Goal: Information Seeking & Learning: Learn about a topic

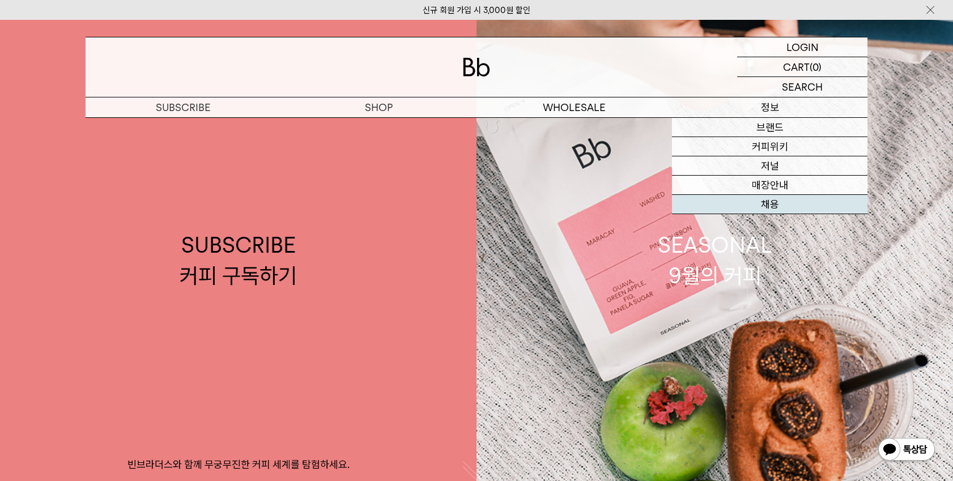
click at [777, 199] on link "채용" at bounding box center [769, 204] width 195 height 19
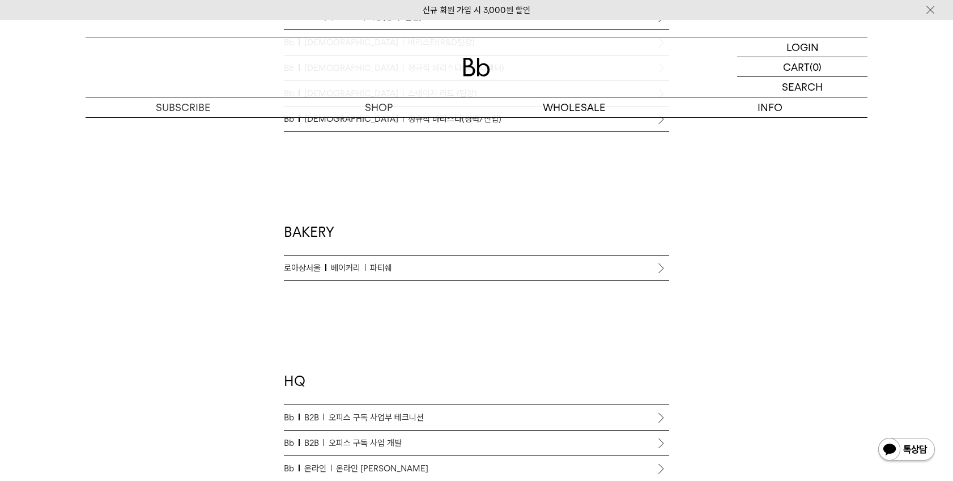
scroll to position [850, 0]
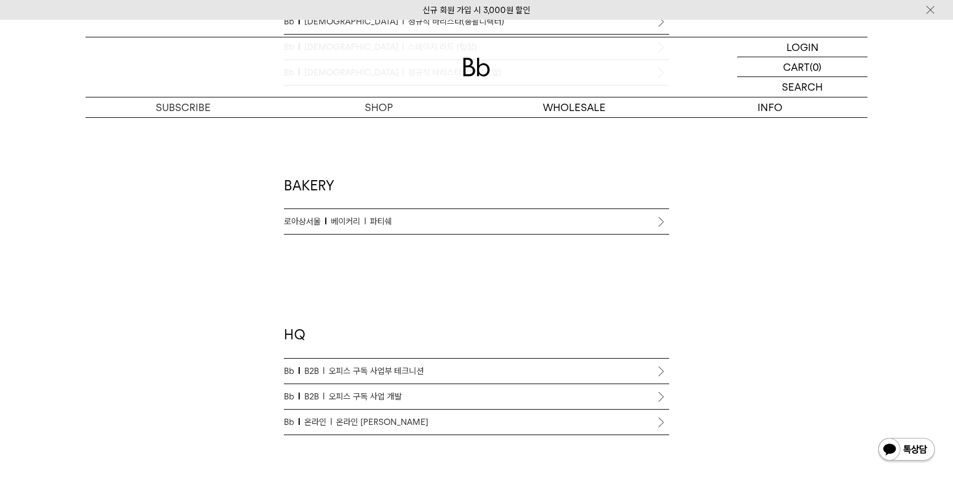
click at [374, 416] on span "온라인 [PERSON_NAME]" at bounding box center [382, 422] width 92 height 14
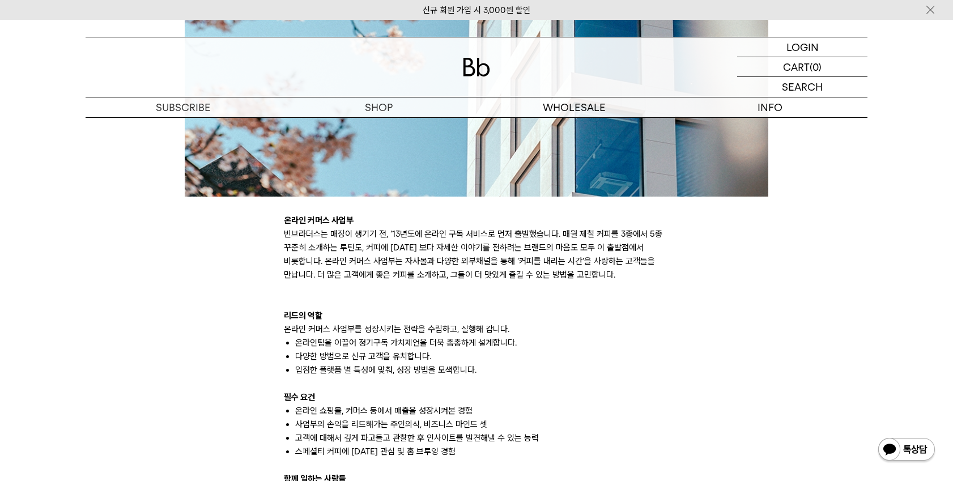
scroll to position [623, 0]
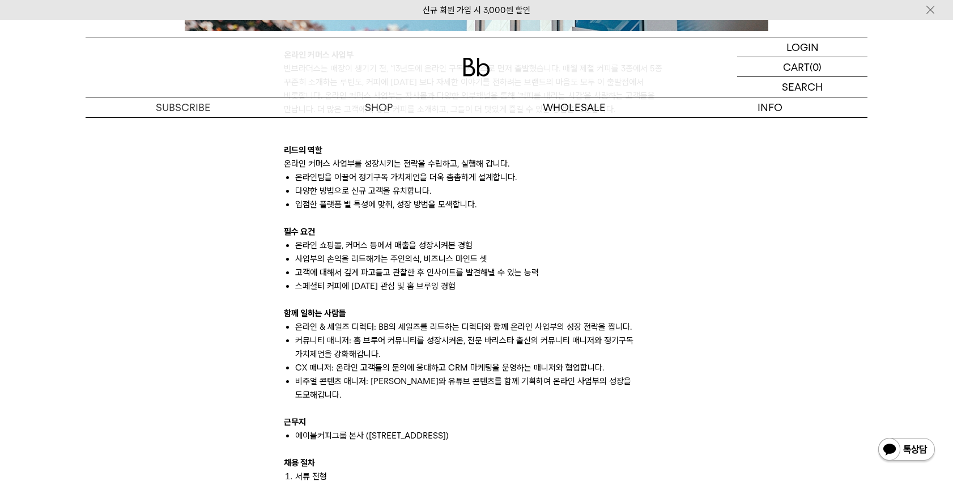
drag, startPoint x: 441, startPoint y: 397, endPoint x: 442, endPoint y: 414, distance: 17.6
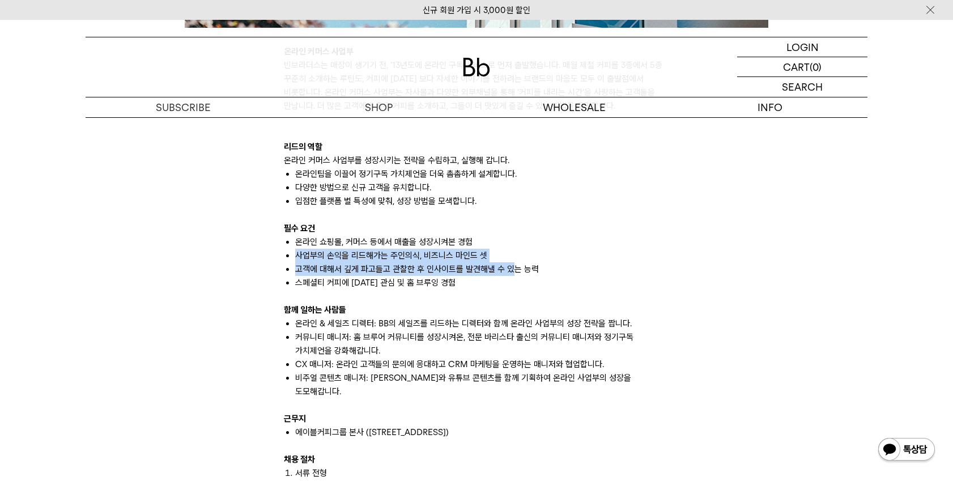
drag, startPoint x: 508, startPoint y: 246, endPoint x: 510, endPoint y: 271, distance: 25.6
click at [510, 271] on ul "온라인 쇼핑몰, 커머스 등에서 매출을 성장시켜본 경험 사업부의 손익을 리드해가는 주인의식, 비즈니스 마인드 셋 고객에 대해서 깊게 파고들고 관…" at bounding box center [476, 262] width 385 height 54
click at [510, 271] on li "고객에 대해서 깊게 파고들고 관찰한 후 인사이트를 발견해낼 수 있는 능력" at bounding box center [482, 269] width 374 height 14
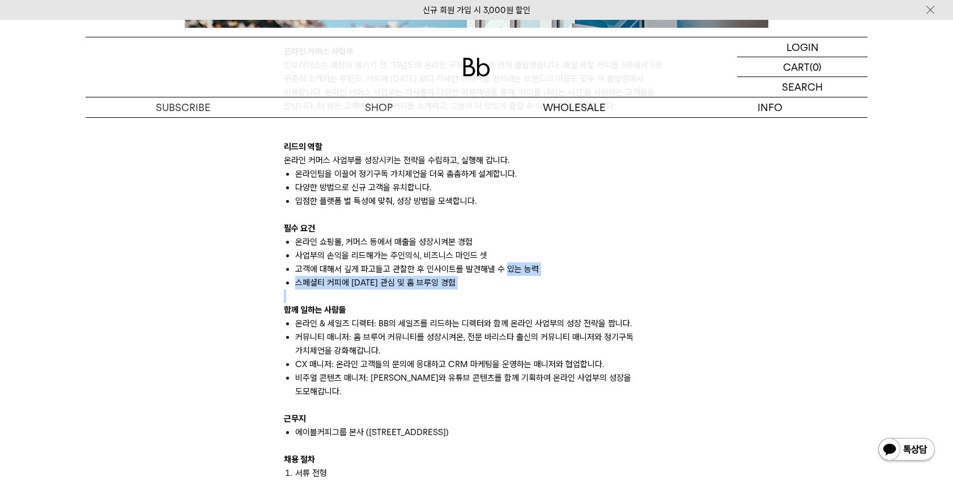
drag, startPoint x: 510, startPoint y: 271, endPoint x: 517, endPoint y: 293, distance: 22.6
click at [517, 293] on div "온라인 커머스 사업부 빈브라더스는 매장이 생기기 전, ‘13년도에 온라인 구독 서비스로 먼저 출발했습니다. 매월 제철 커피를 3종에서 5종 꾸…" at bounding box center [476, 371] width 385 height 653
click at [517, 293] on div at bounding box center [476, 296] width 385 height 14
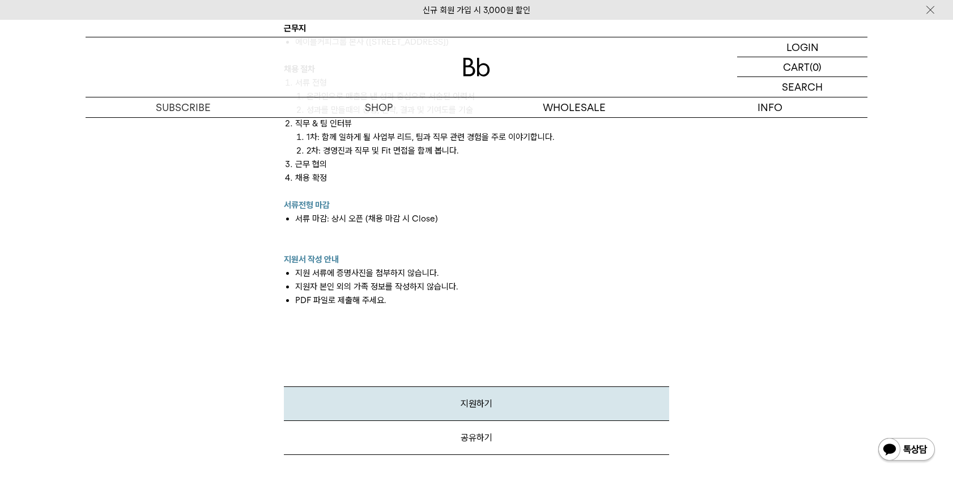
scroll to position [1089, 0]
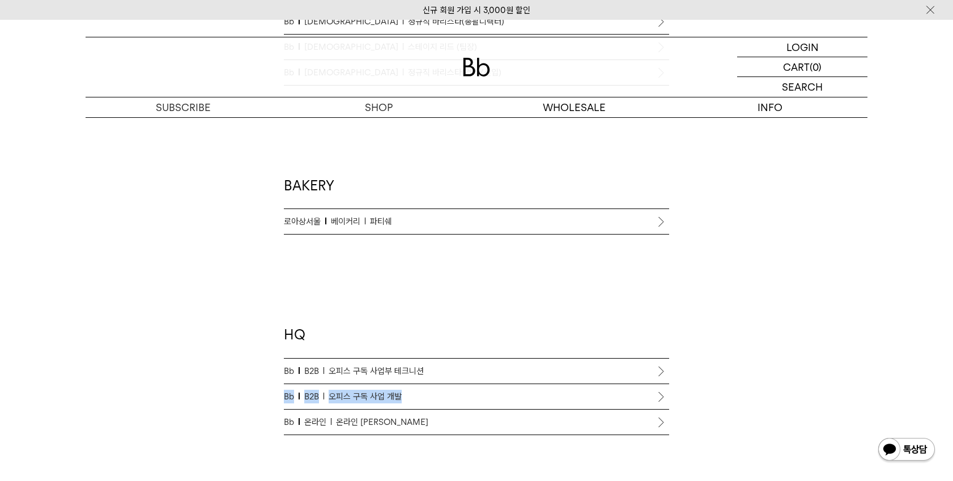
drag, startPoint x: 762, startPoint y: 377, endPoint x: 860, endPoint y: 422, distance: 107.7
click at [833, 411] on div "Coffee-driven career 함께 탁월한 커피 커뮤니티를 만들어 나갈 분들을 기다립니다. Bb Bb 로스터리 로스터 채용(경력/신입)…" at bounding box center [476, 19] width 793 height 1231
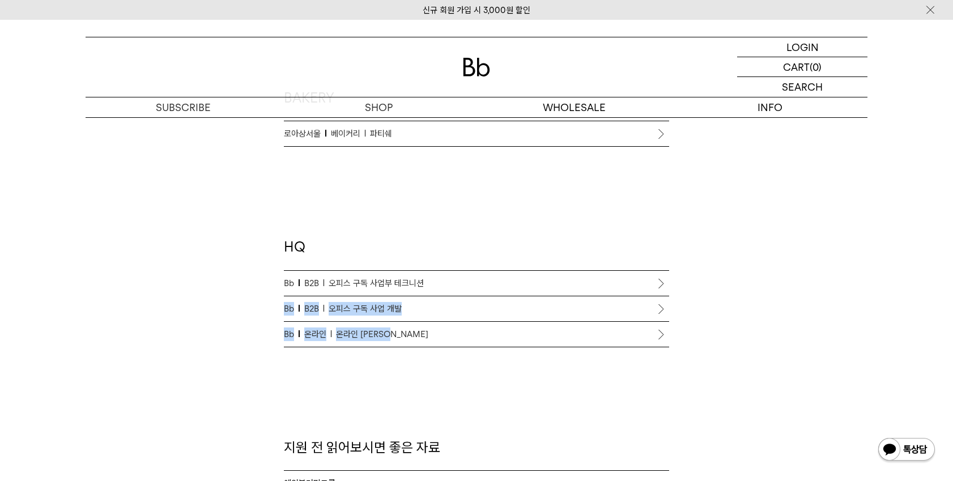
scroll to position [1076, 0]
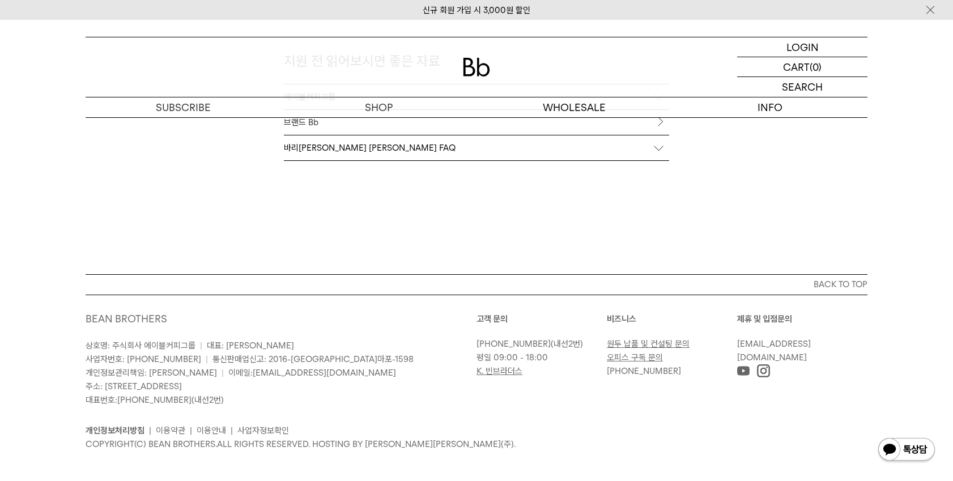
scroll to position [1333, 0]
